Goal: Task Accomplishment & Management: Manage account settings

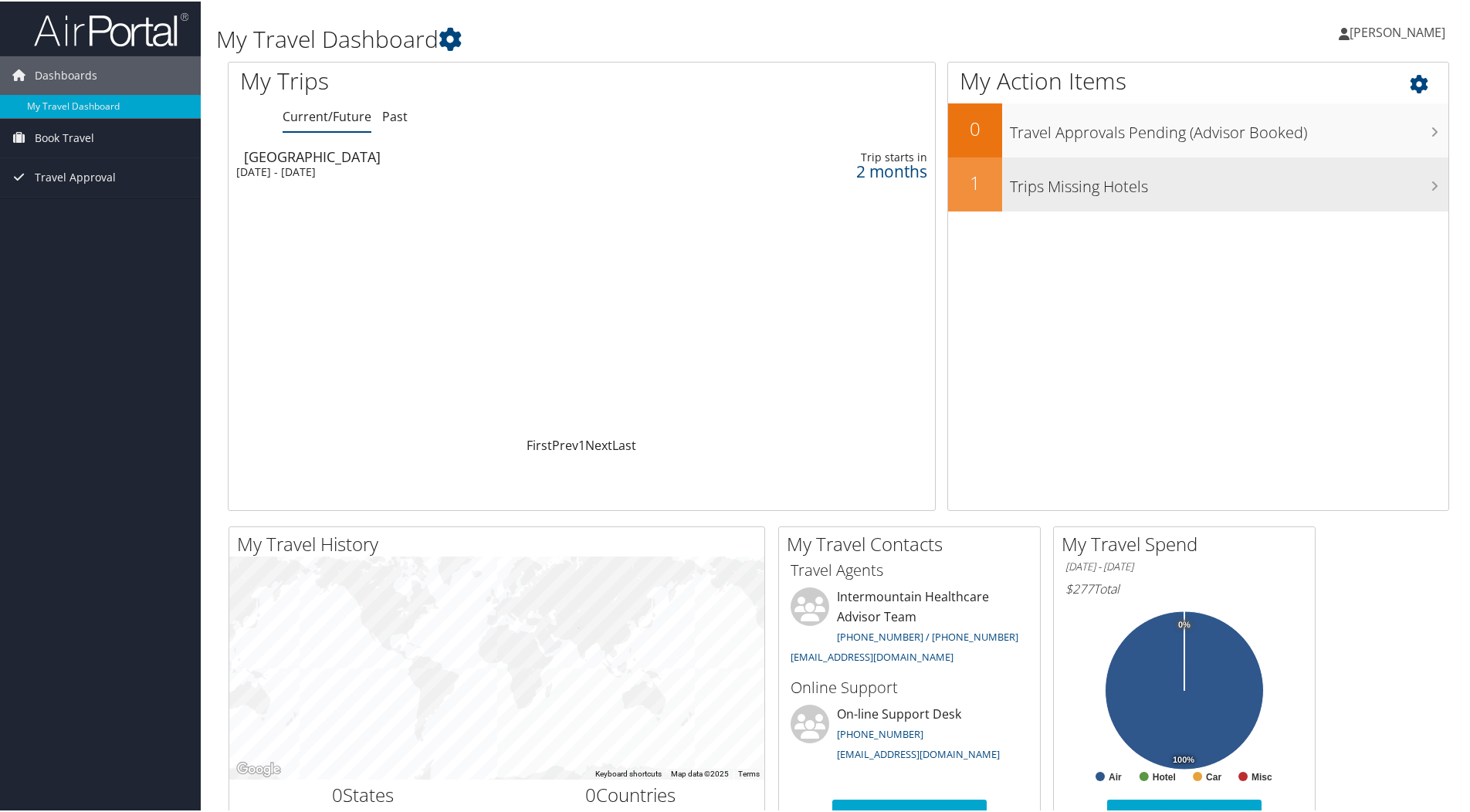
click at [1431, 185] on icon at bounding box center [1434, 184] width 7 height 12
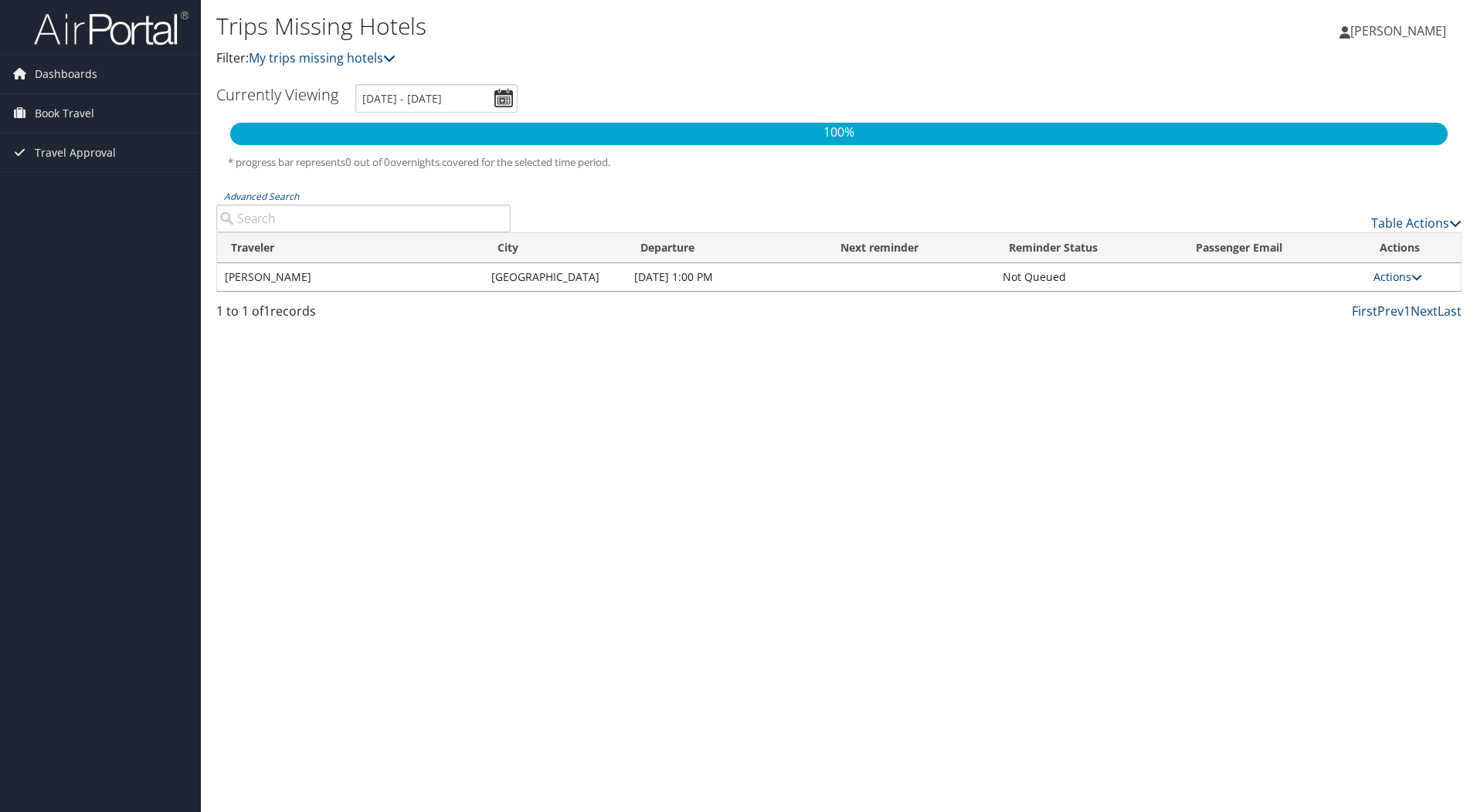
click at [1393, 277] on link "Actions" at bounding box center [1398, 277] width 49 height 15
click at [1372, 350] on link "Attach Hotel" at bounding box center [1365, 352] width 107 height 26
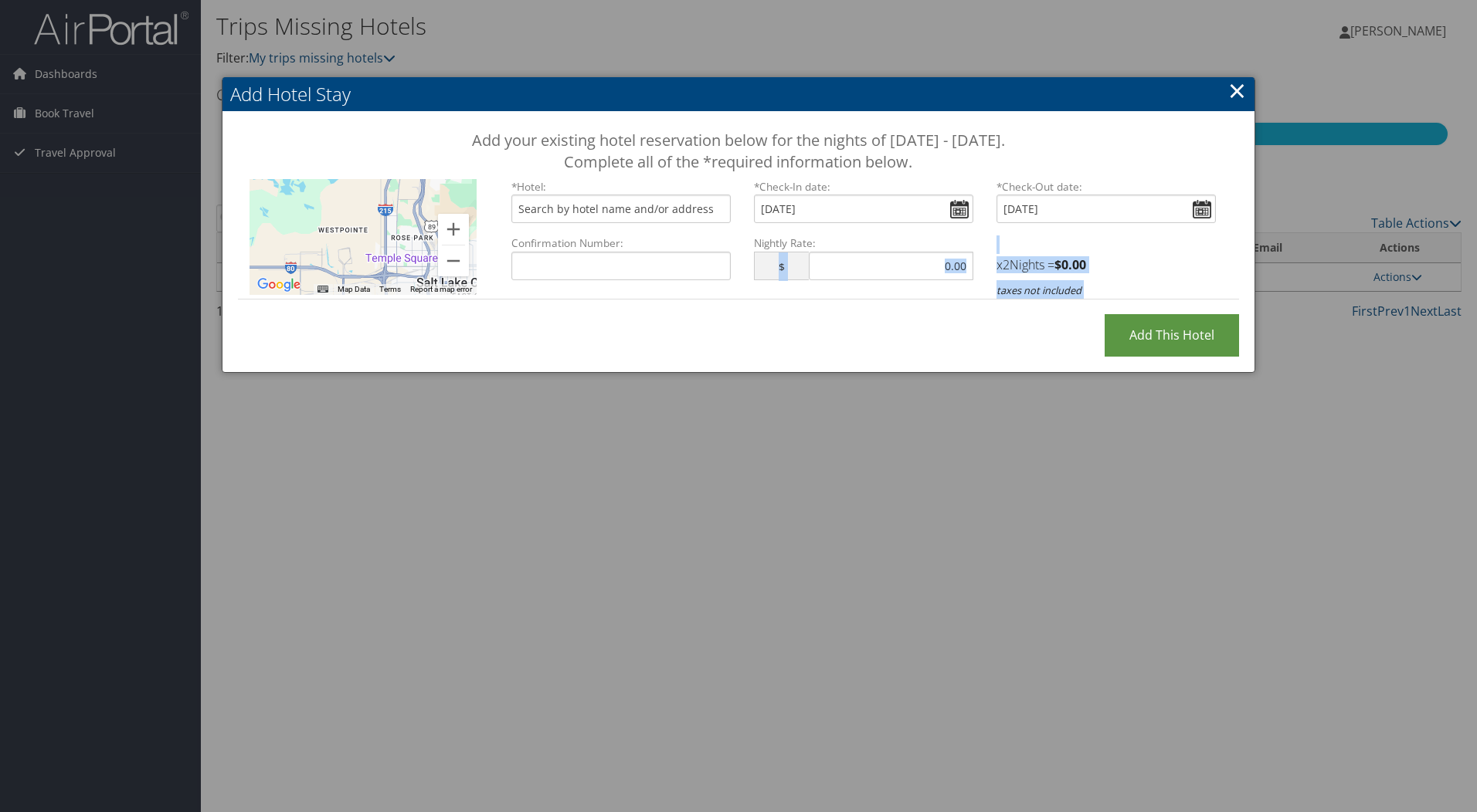
drag, startPoint x: 1237, startPoint y: 92, endPoint x: 754, endPoint y: 296, distance: 524.3
click at [754, 296] on div "Add Hotel Stay Add your existing hotel reservation below for the nights of Nove…" at bounding box center [738, 225] width 1034 height 296
click at [605, 208] on input "text" at bounding box center [621, 208] width 220 height 29
click at [605, 212] on input "text" at bounding box center [621, 208] width 220 height 29
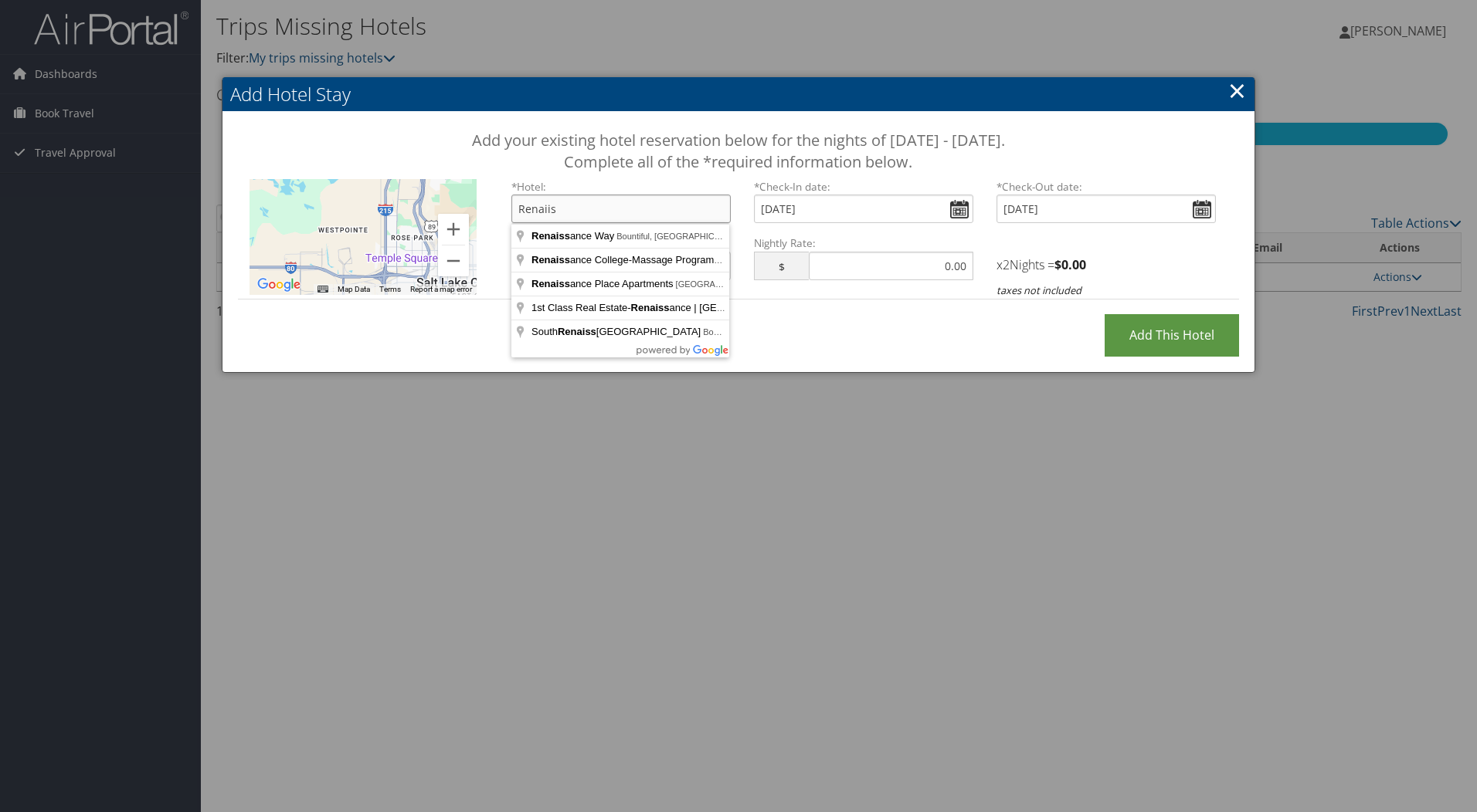
type input "Renaiis"
click at [638, 442] on div at bounding box center [738, 406] width 1477 height 812
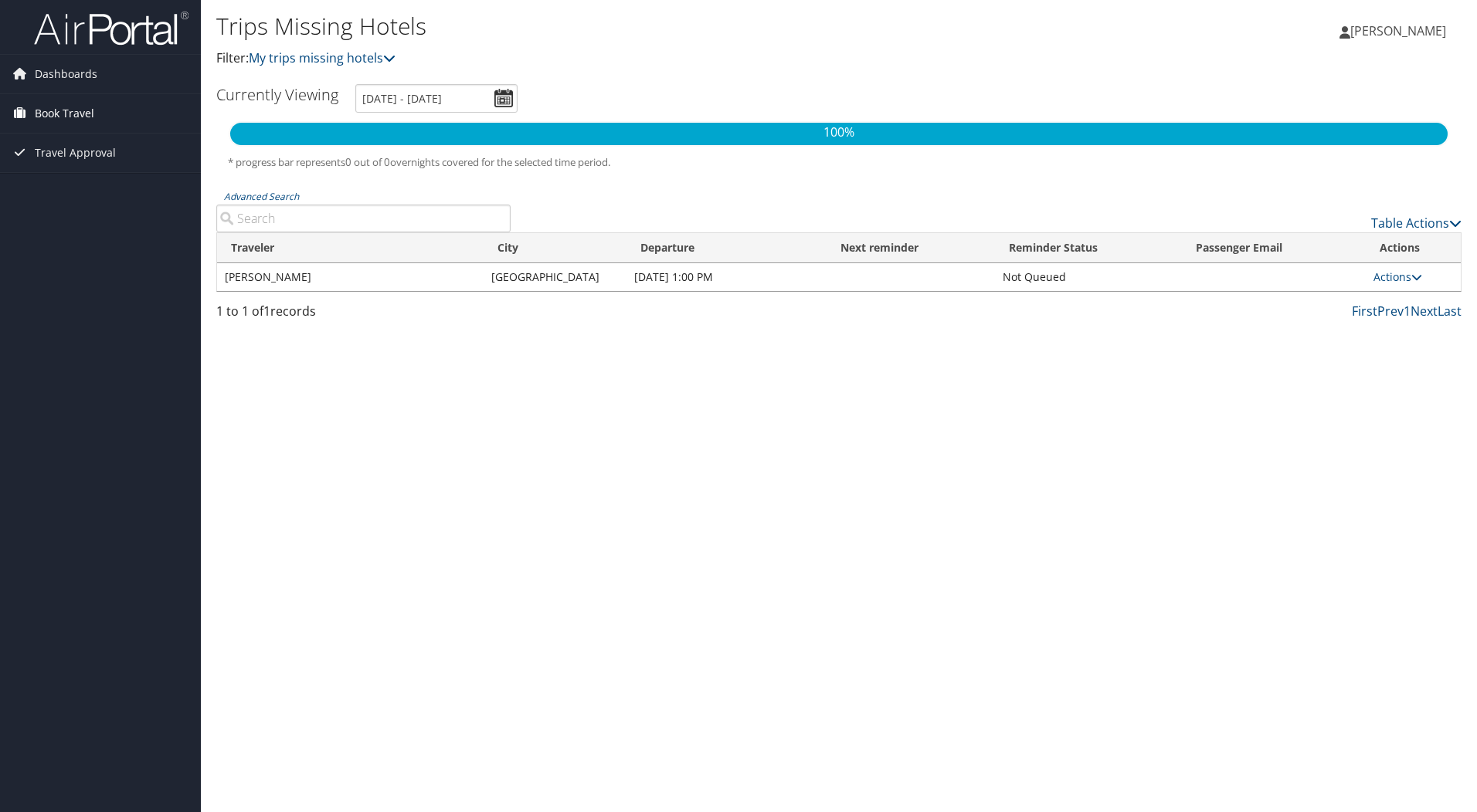
click at [69, 109] on span "Book Travel" at bounding box center [65, 113] width 60 height 38
click at [68, 164] on link "Book/Manage Online Trips" at bounding box center [100, 167] width 201 height 23
